Goal: Task Accomplishment & Management: Use online tool/utility

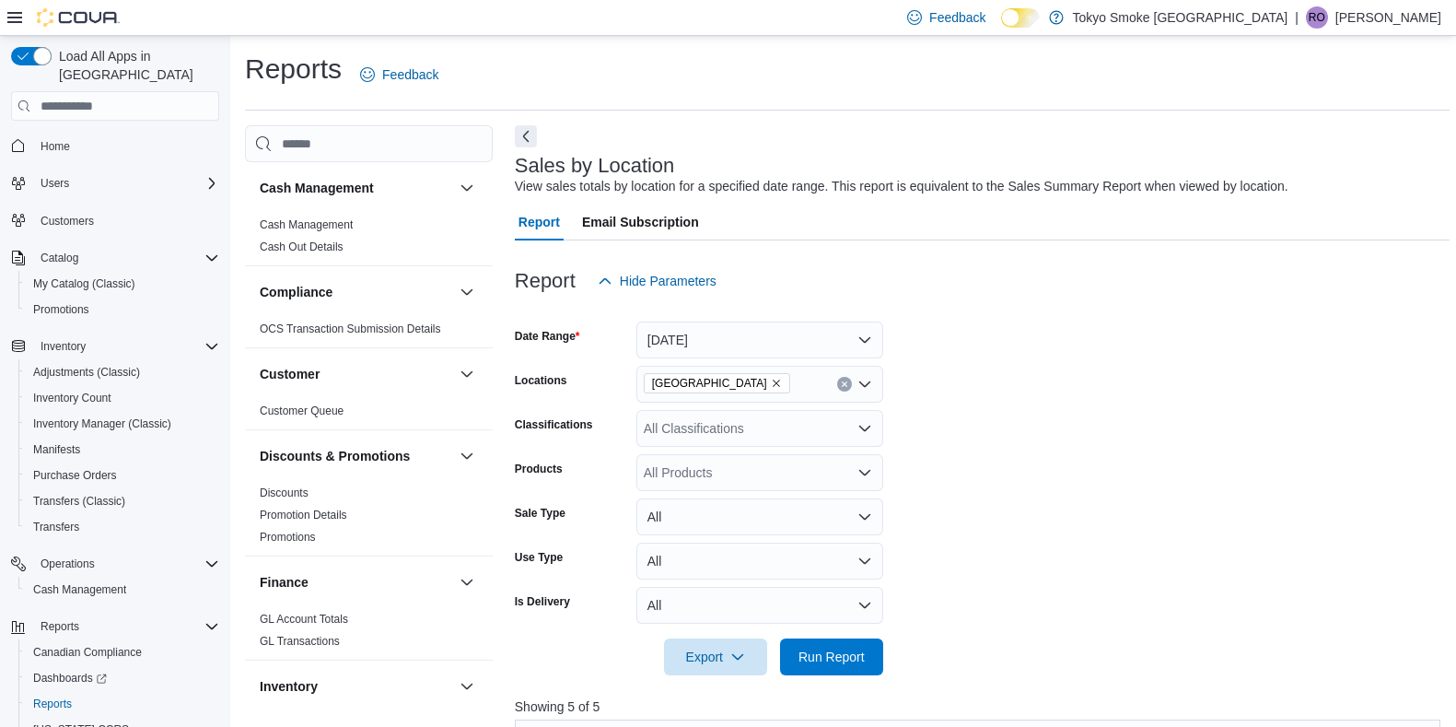
scroll to position [589, 0]
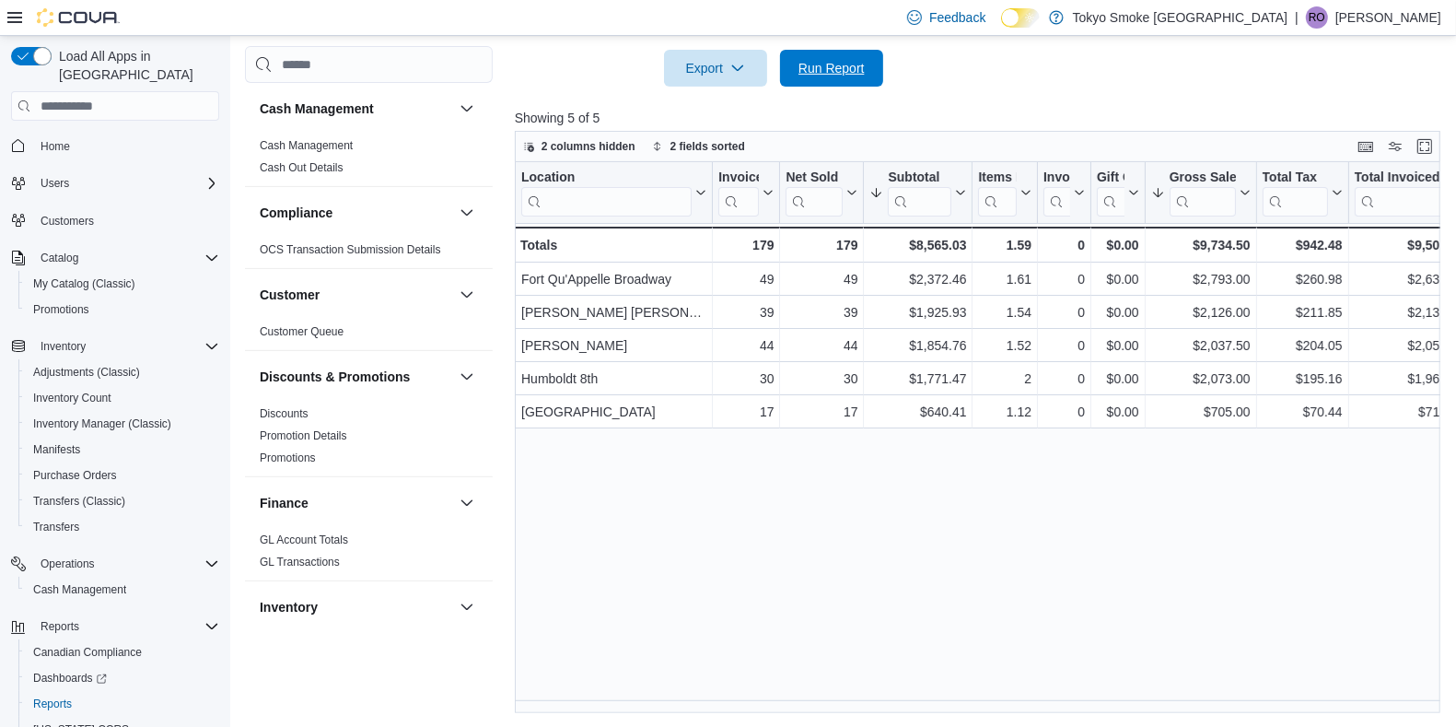
click at [870, 52] on span "Run Report" at bounding box center [831, 68] width 81 height 37
click at [97, 468] on span "Purchase Orders" at bounding box center [75, 475] width 84 height 15
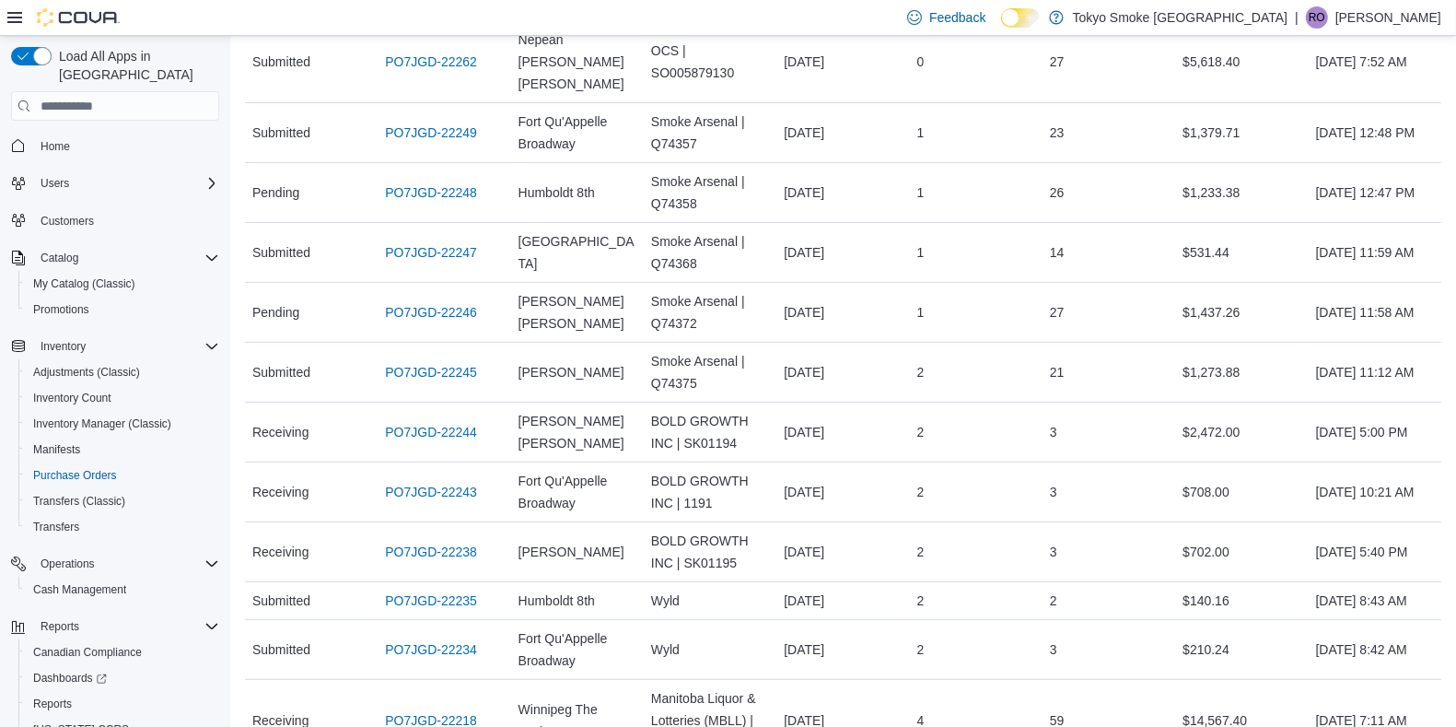
scroll to position [461, 0]
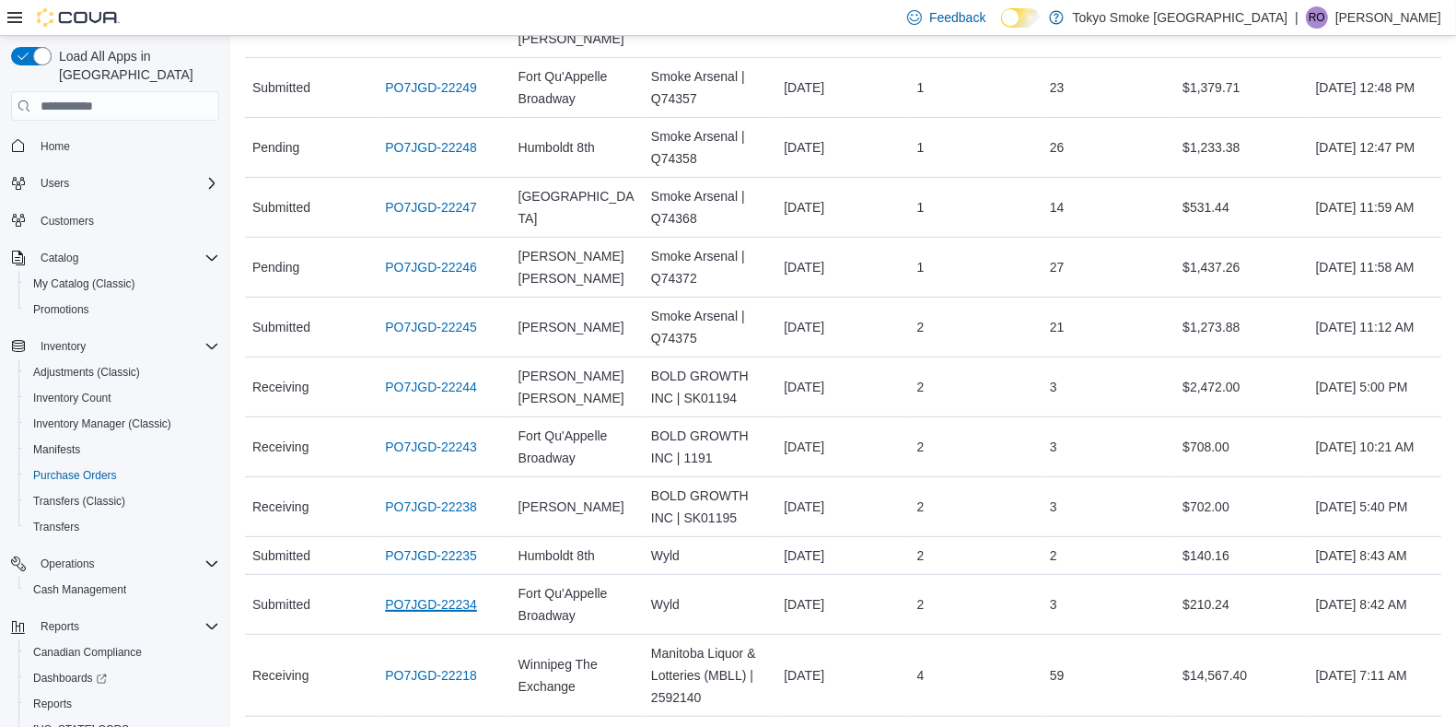
click at [462, 593] on link "PO7JGD-22234" at bounding box center [431, 604] width 92 height 22
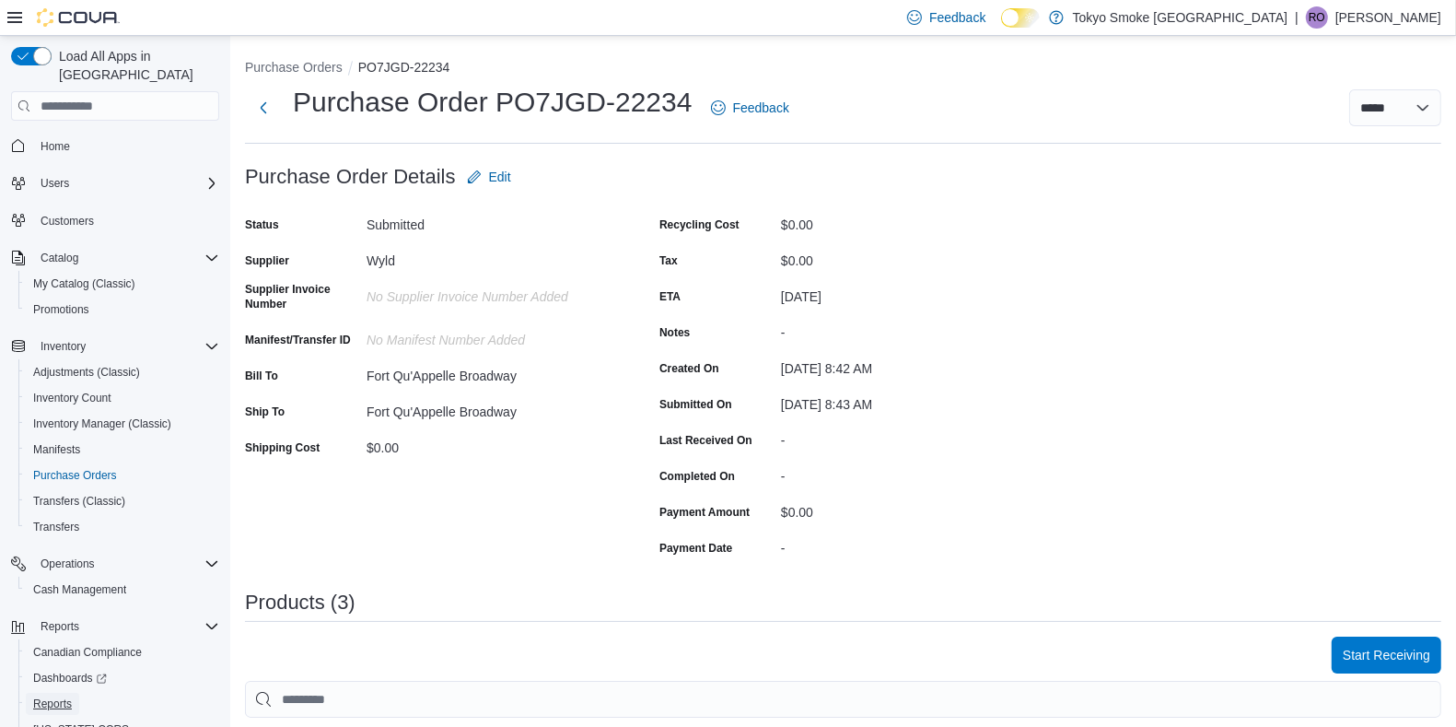
click at [52, 696] on span "Reports" at bounding box center [52, 703] width 39 height 15
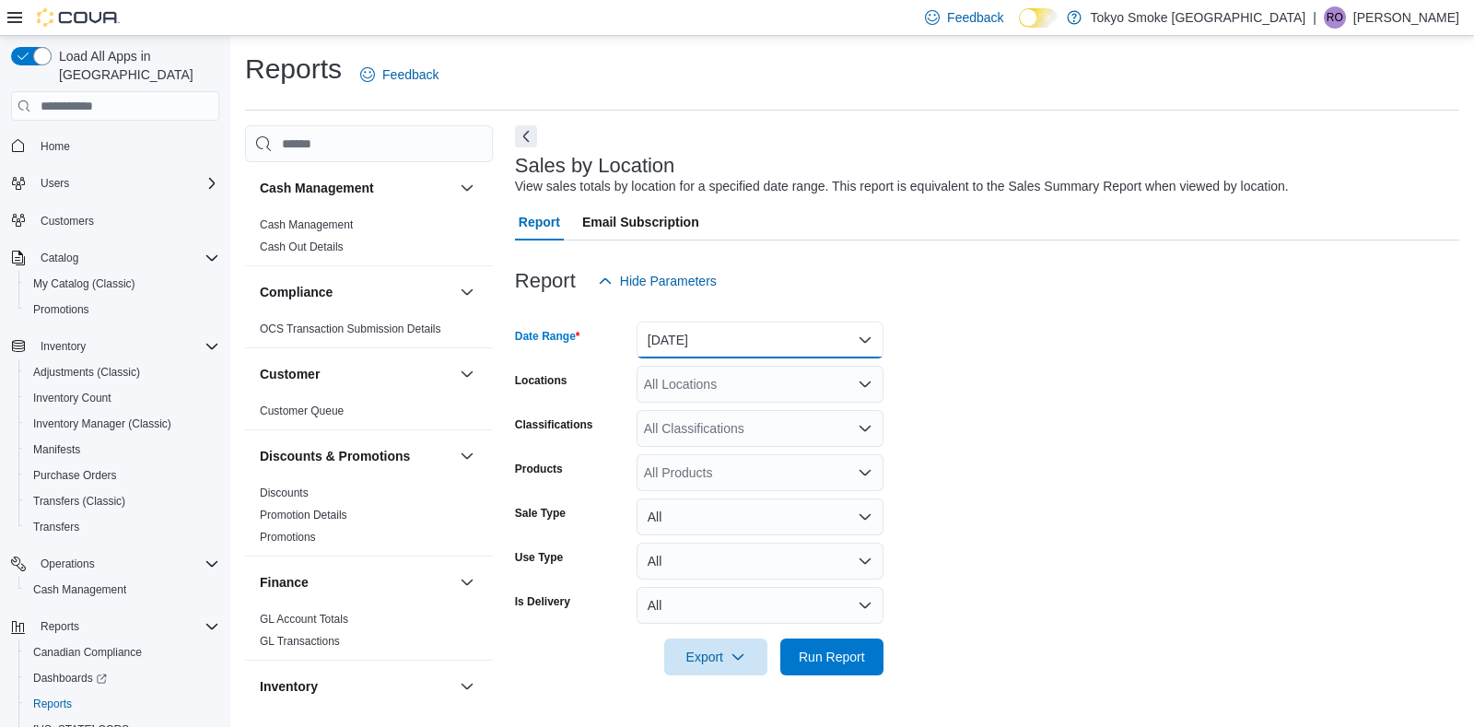
click at [690, 344] on button "[DATE]" at bounding box center [759, 339] width 247 height 37
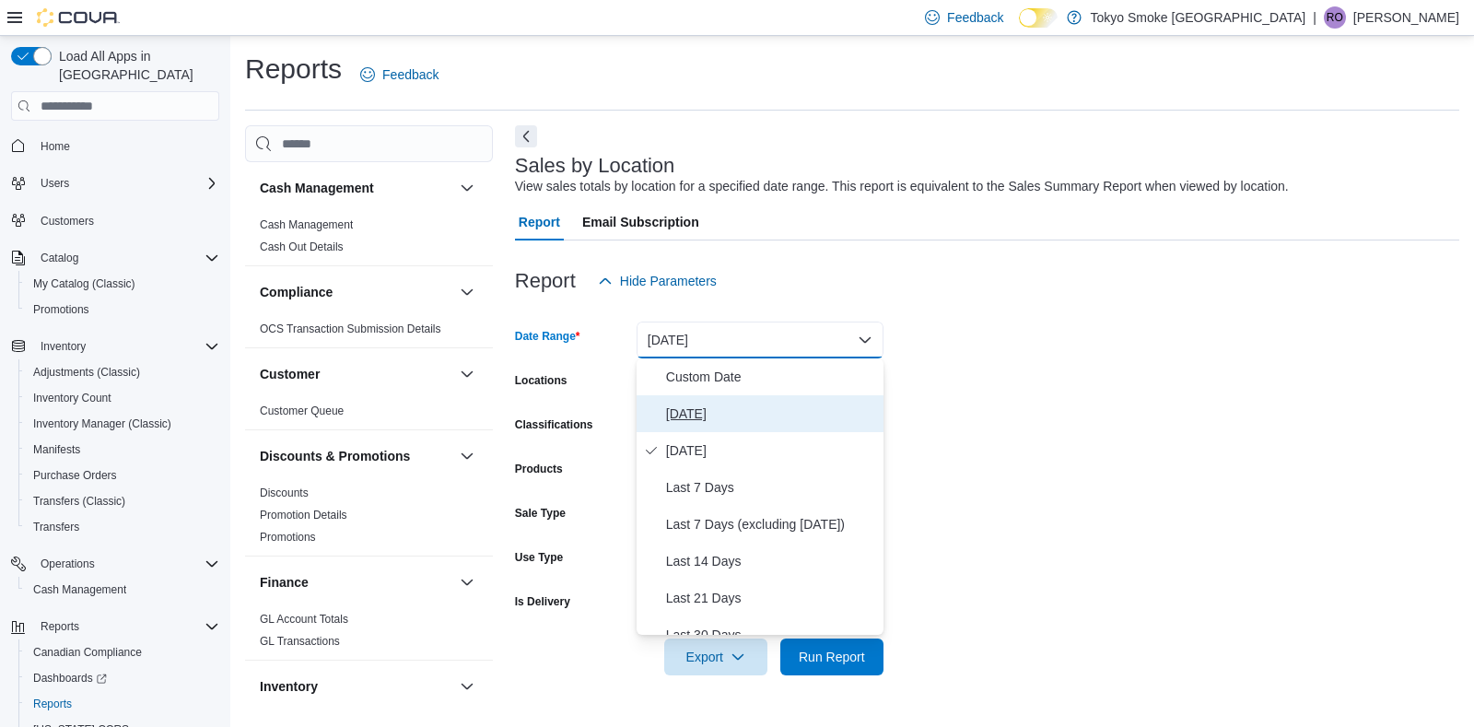
click at [686, 403] on span "[DATE]" at bounding box center [771, 413] width 210 height 22
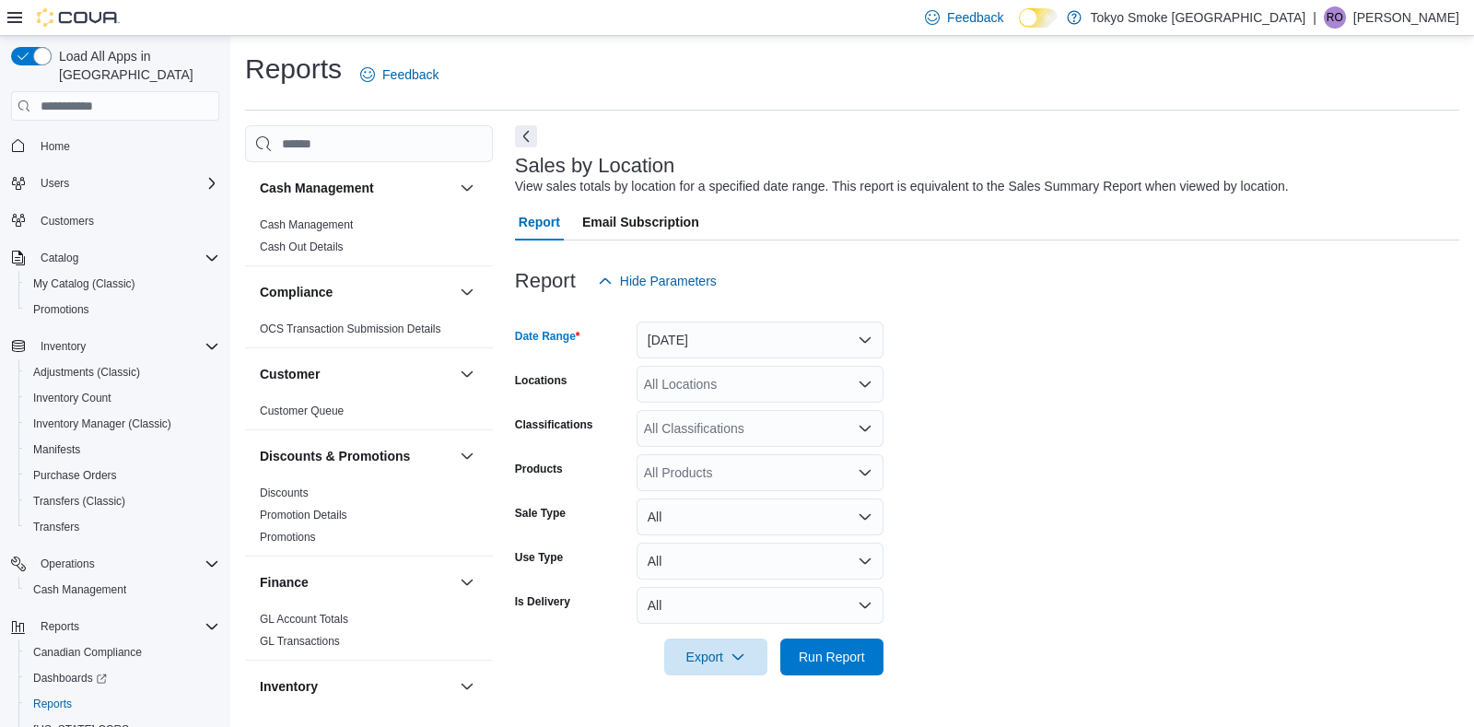
click at [687, 374] on div "All Locations" at bounding box center [759, 384] width 247 height 37
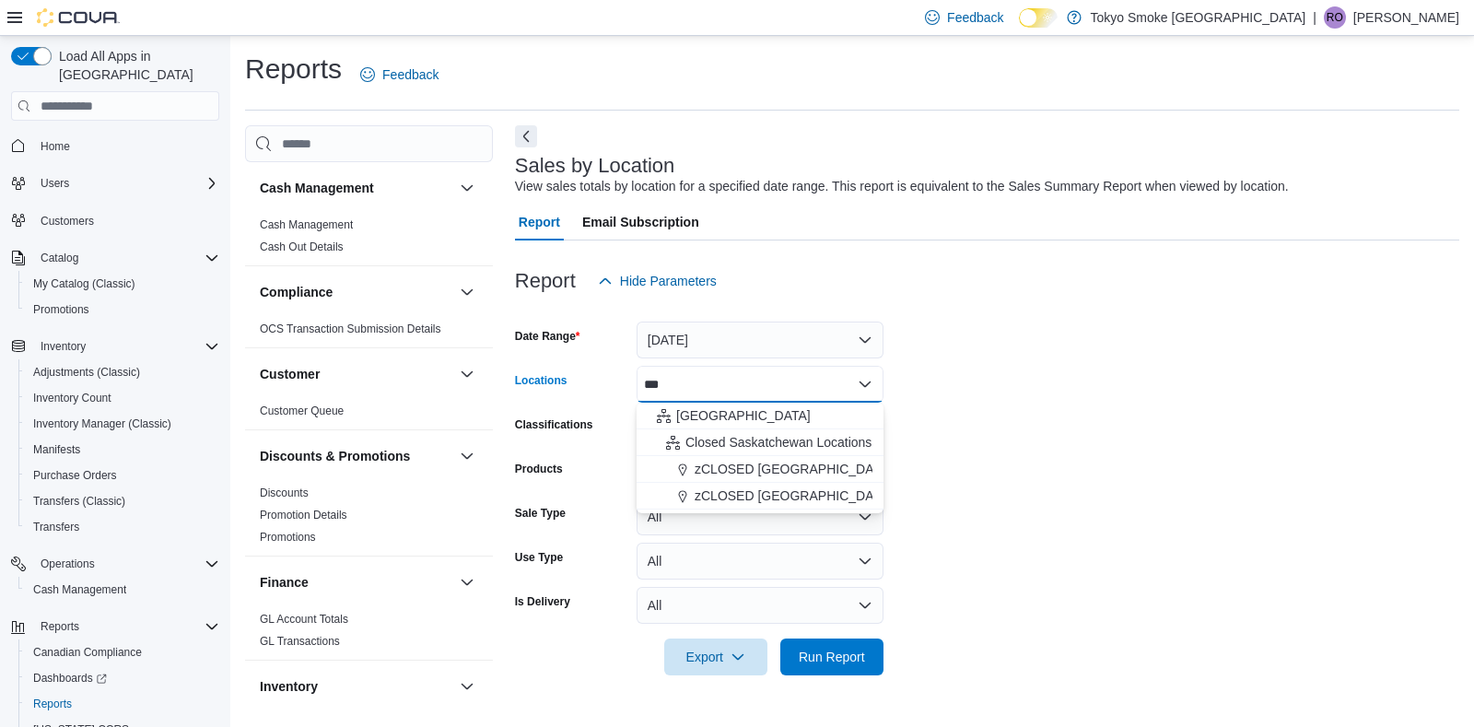
type input "***"
click at [706, 415] on span "[GEOGRAPHIC_DATA]" at bounding box center [743, 415] width 134 height 18
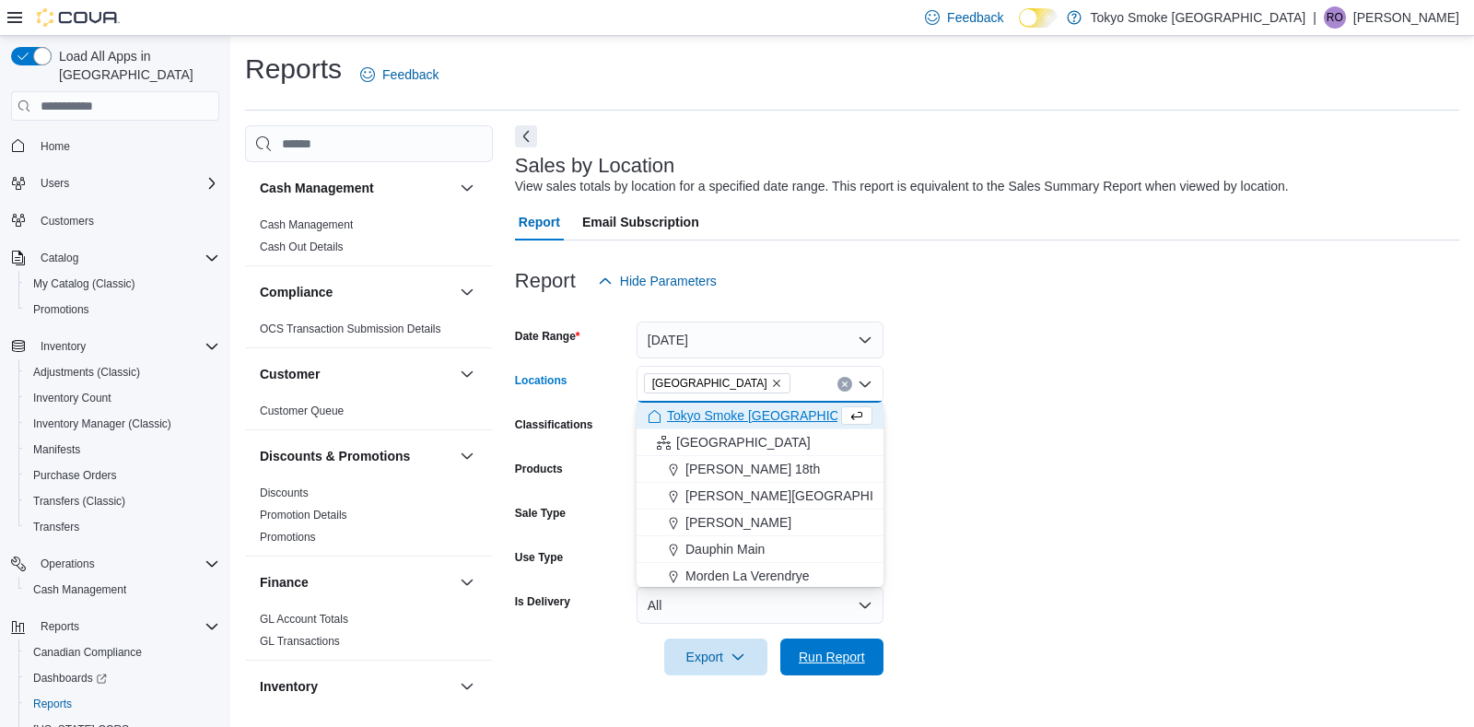
click at [848, 640] on span "Run Report" at bounding box center [831, 656] width 81 height 37
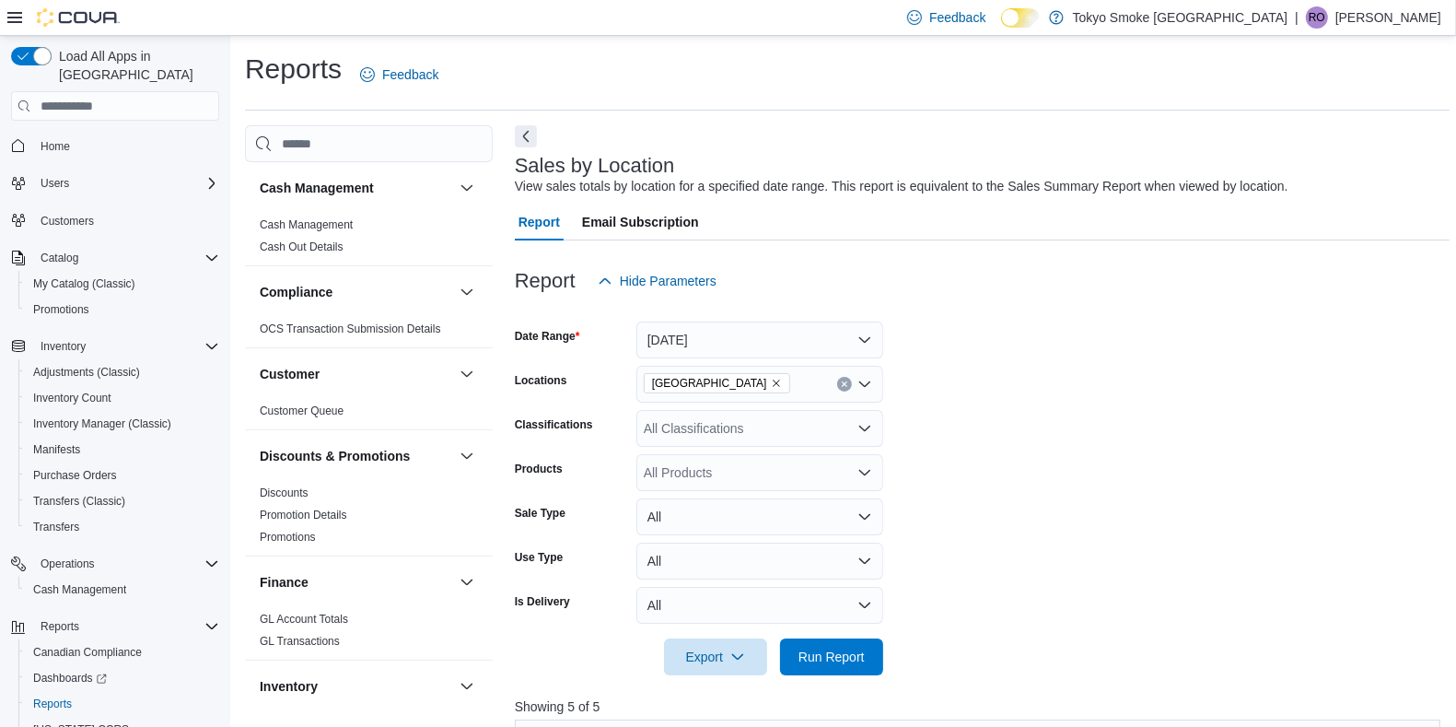
scroll to position [589, 0]
